Goal: Task Accomplishment & Management: Manage account settings

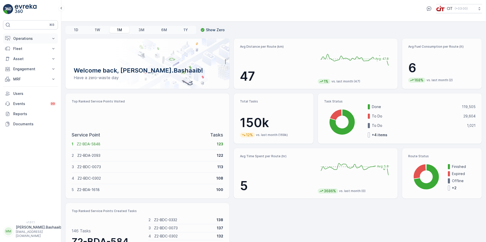
click at [19, 39] on p "Operations" at bounding box center [30, 38] width 35 height 5
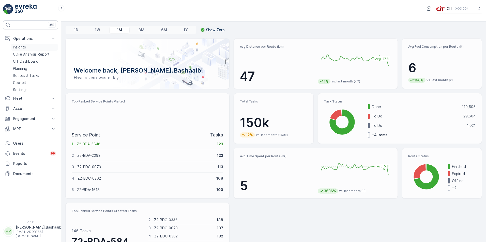
click at [22, 46] on p "Insights" at bounding box center [19, 47] width 13 height 5
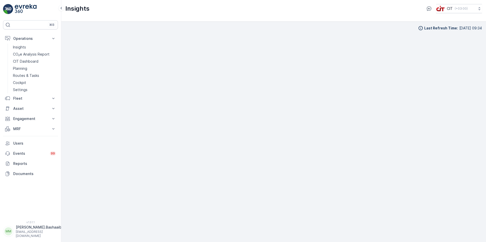
scroll to position [5, 0]
click at [21, 234] on p "[EMAIL_ADDRESS][DOMAIN_NAME]" at bounding box center [39, 234] width 46 height 8
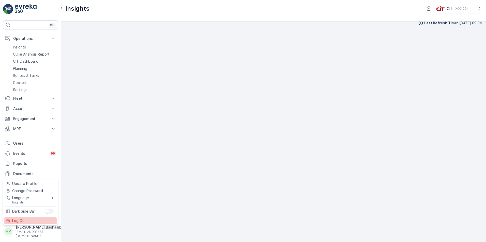
click at [19, 219] on span "Log Out" at bounding box center [19, 220] width 14 height 5
